Goal: Task Accomplishment & Management: Use online tool/utility

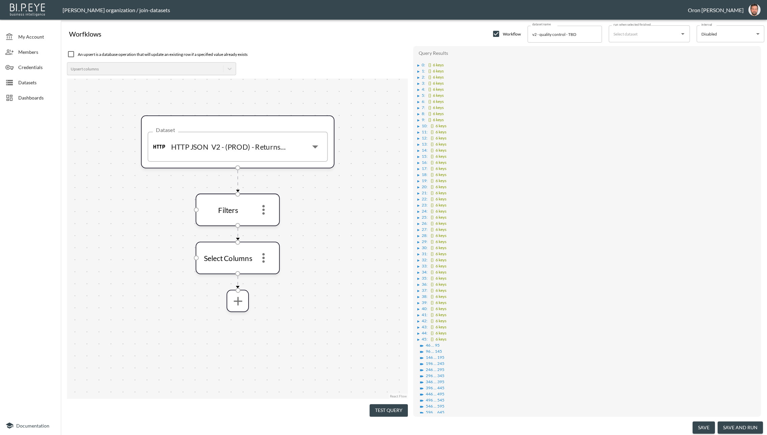
click at [393, 411] on button "Test Query" at bounding box center [389, 410] width 38 height 13
click at [385, 409] on button "Test Query" at bounding box center [389, 410] width 38 height 13
click at [418, 66] on div "▶" at bounding box center [418, 65] width 2 height 3
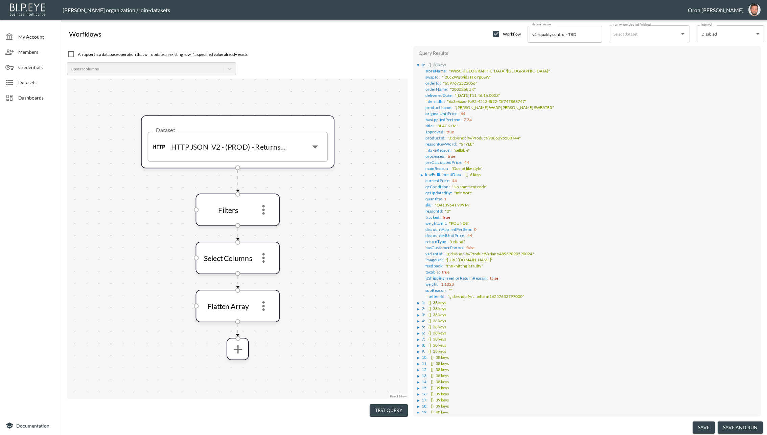
click at [421, 173] on div "▶" at bounding box center [422, 174] width 2 height 3
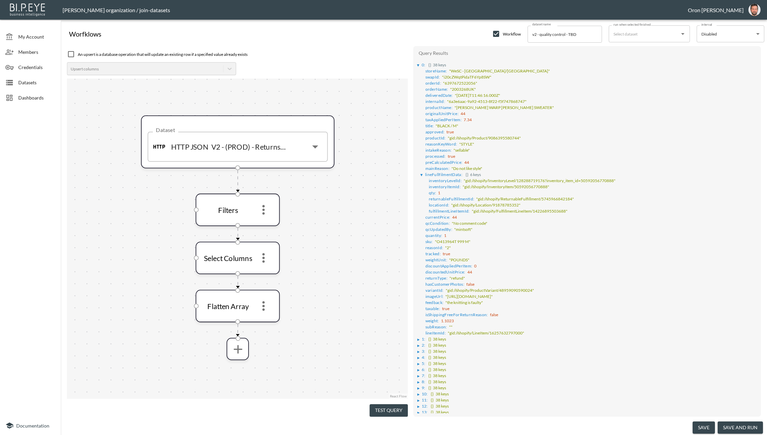
click at [421, 174] on div "▶" at bounding box center [421, 175] width 3 height 2
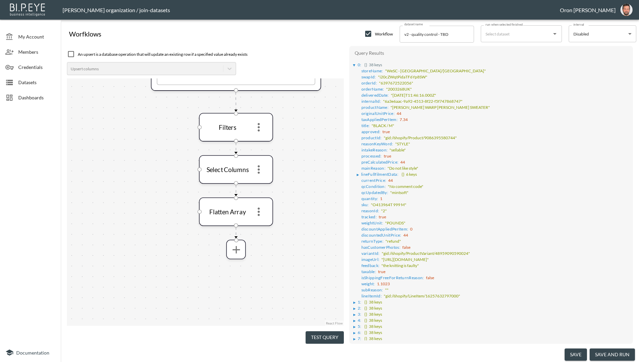
drag, startPoint x: 308, startPoint y: 271, endPoint x: 296, endPoint y: 179, distance: 92.5
click at [296, 179] on div "Dataset HTTP JSON V2 - (PROD) - Returns Pagination Dataset Filters Select Colum…" at bounding box center [205, 202] width 277 height 248
click at [230, 248] on icon "more" at bounding box center [233, 247] width 7 height 7
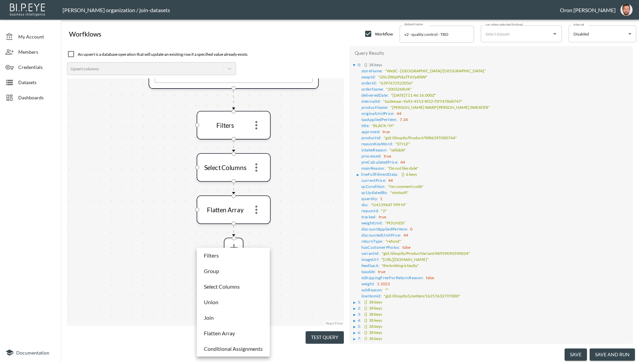
click at [231, 283] on p "Select Columns" at bounding box center [222, 287] width 36 height 8
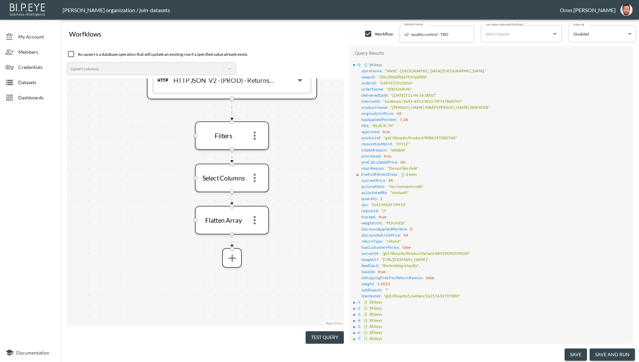
drag, startPoint x: 314, startPoint y: 163, endPoint x: 310, endPoint y: 189, distance: 26.6
click at [310, 189] on div "Dataset HTTP JSON V2 - (PROD) - Returns Pagination Dataset Filters Select Colum…" at bounding box center [205, 202] width 277 height 248
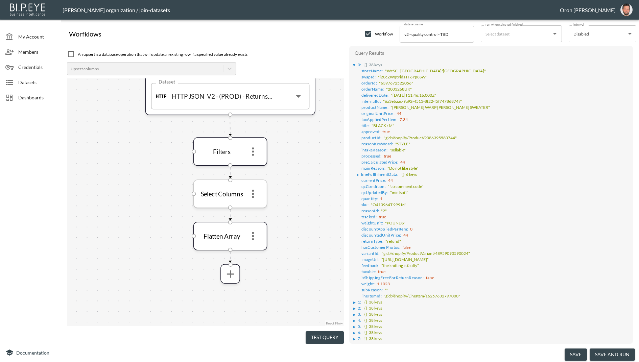
click at [251, 192] on icon "more" at bounding box center [253, 194] width 13 height 13
click at [252, 206] on li "Edit" at bounding box center [253, 210] width 30 height 12
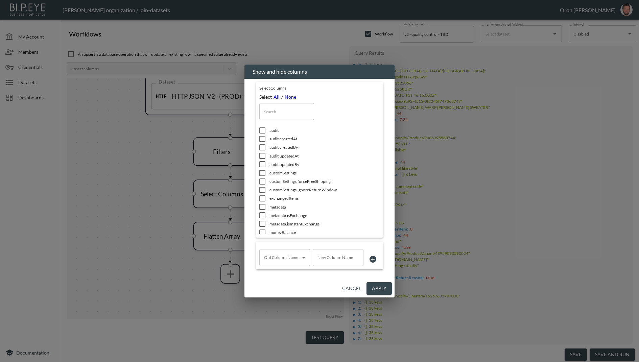
click at [286, 110] on input "text" at bounding box center [286, 111] width 55 height 17
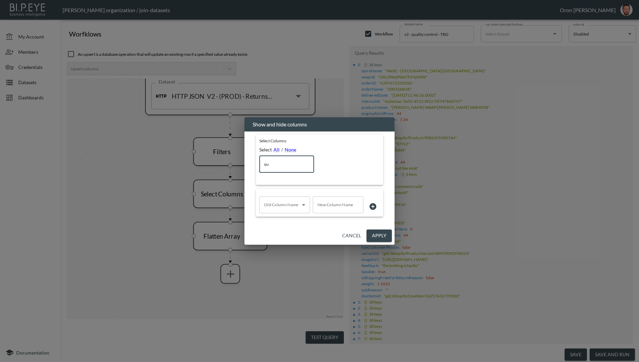
type input "q"
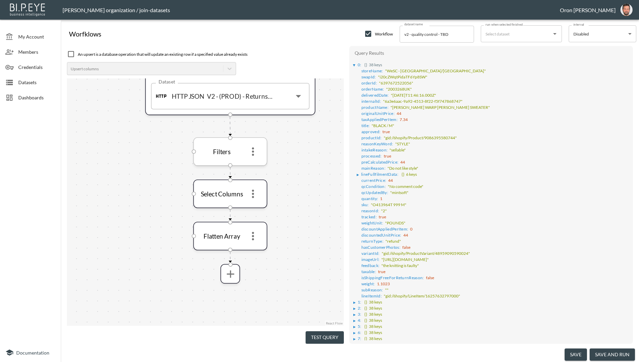
click at [253, 150] on icon "more" at bounding box center [253, 151] width 2 height 8
click at [256, 172] on li "Edit" at bounding box center [253, 168] width 30 height 12
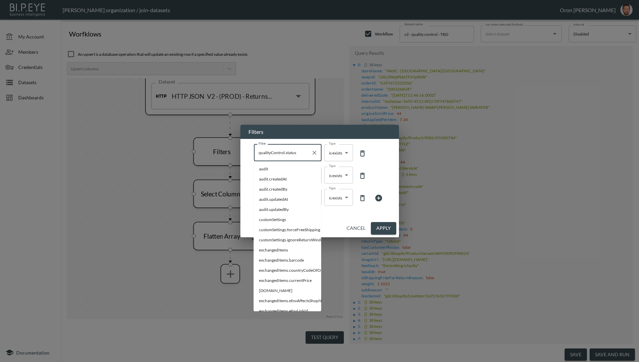
click at [271, 155] on input "qualityControl.status" at bounding box center [282, 152] width 51 height 11
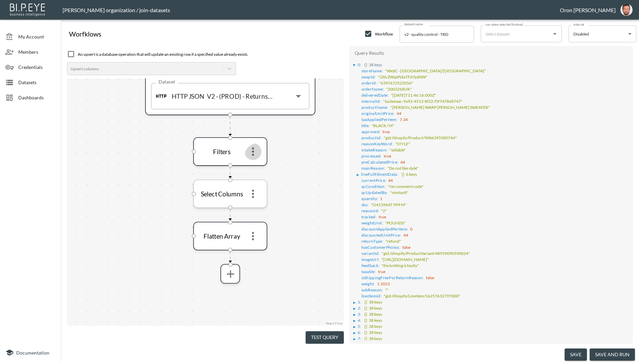
click at [255, 195] on icon "more" at bounding box center [253, 194] width 13 height 13
click at [256, 213] on li "Edit" at bounding box center [253, 210] width 30 height 12
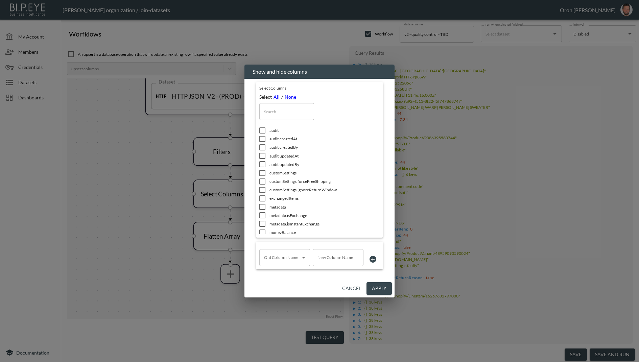
click at [293, 114] on input "text" at bounding box center [286, 111] width 55 height 17
paste input "qualityControl"
type input "qualityControl"
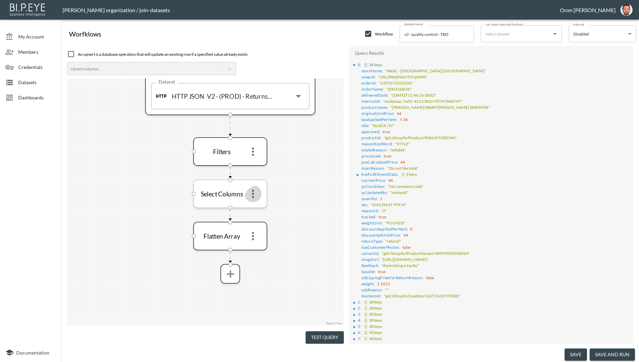
click at [254, 194] on icon "more" at bounding box center [253, 194] width 2 height 8
click at [255, 206] on li "Edit" at bounding box center [253, 210] width 30 height 12
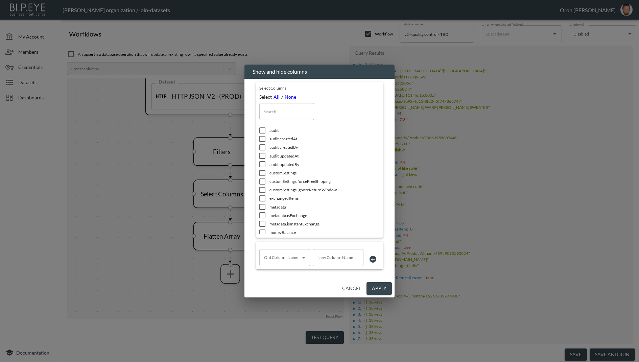
click at [272, 112] on input "text" at bounding box center [286, 111] width 55 height 17
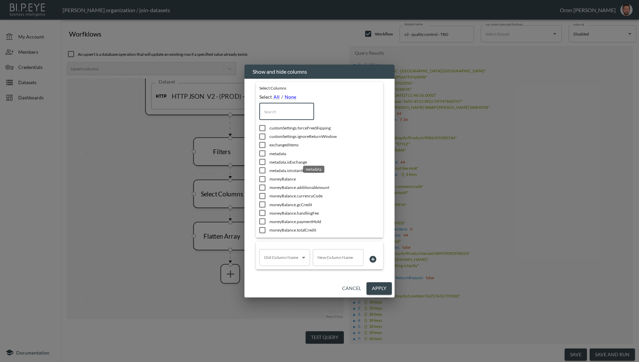
scroll to position [59, 0]
paste input "qualityControl"
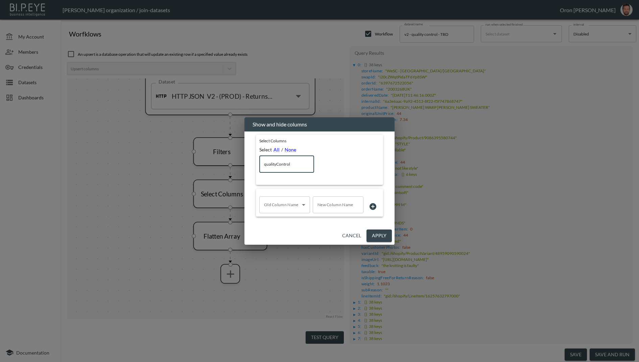
type input "qualityControl"
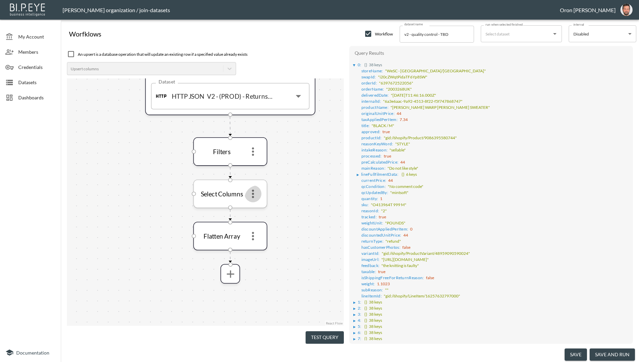
click at [252, 196] on icon "more" at bounding box center [253, 194] width 2 height 8
click at [256, 207] on li "Edit" at bounding box center [253, 210] width 30 height 12
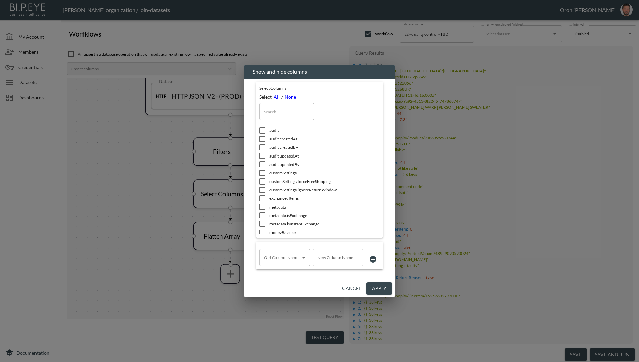
click at [287, 114] on input "text" at bounding box center [286, 111] width 55 height 17
